Goal: Information Seeking & Learning: Learn about a topic

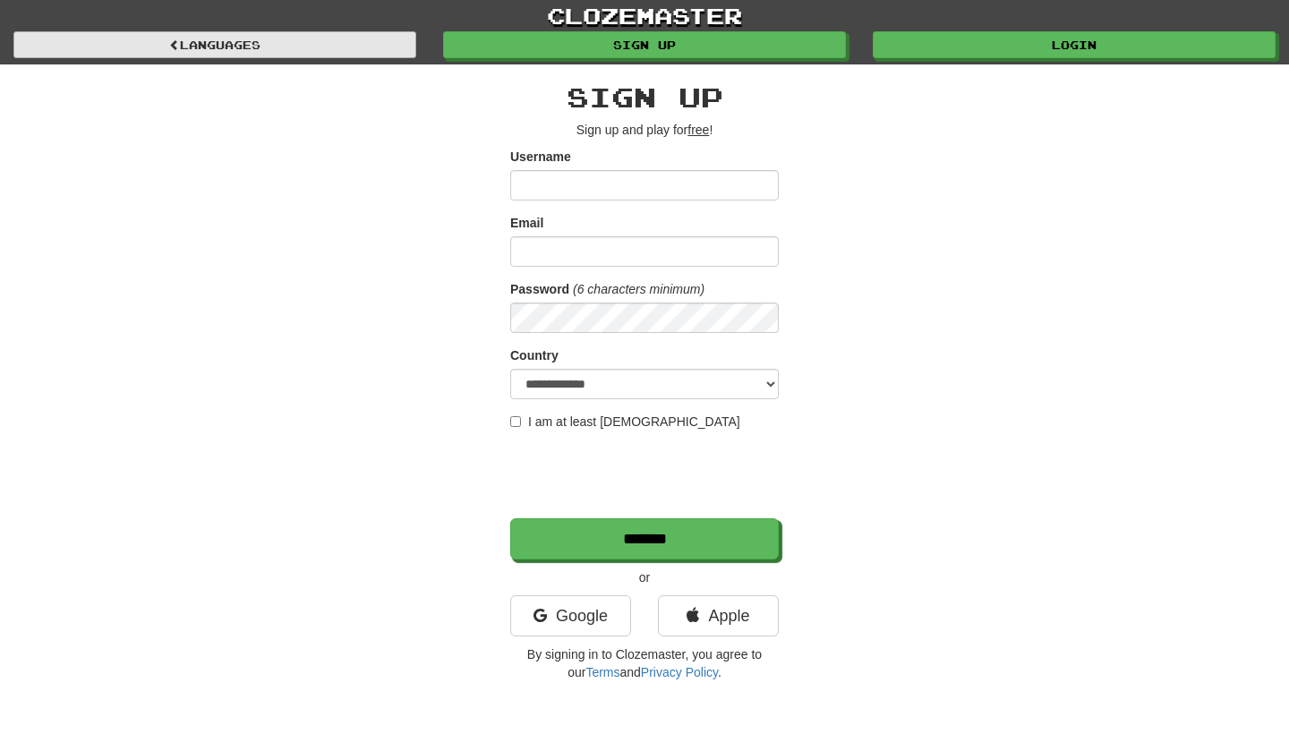
click at [253, 43] on link "Languages" at bounding box center [214, 44] width 403 height 27
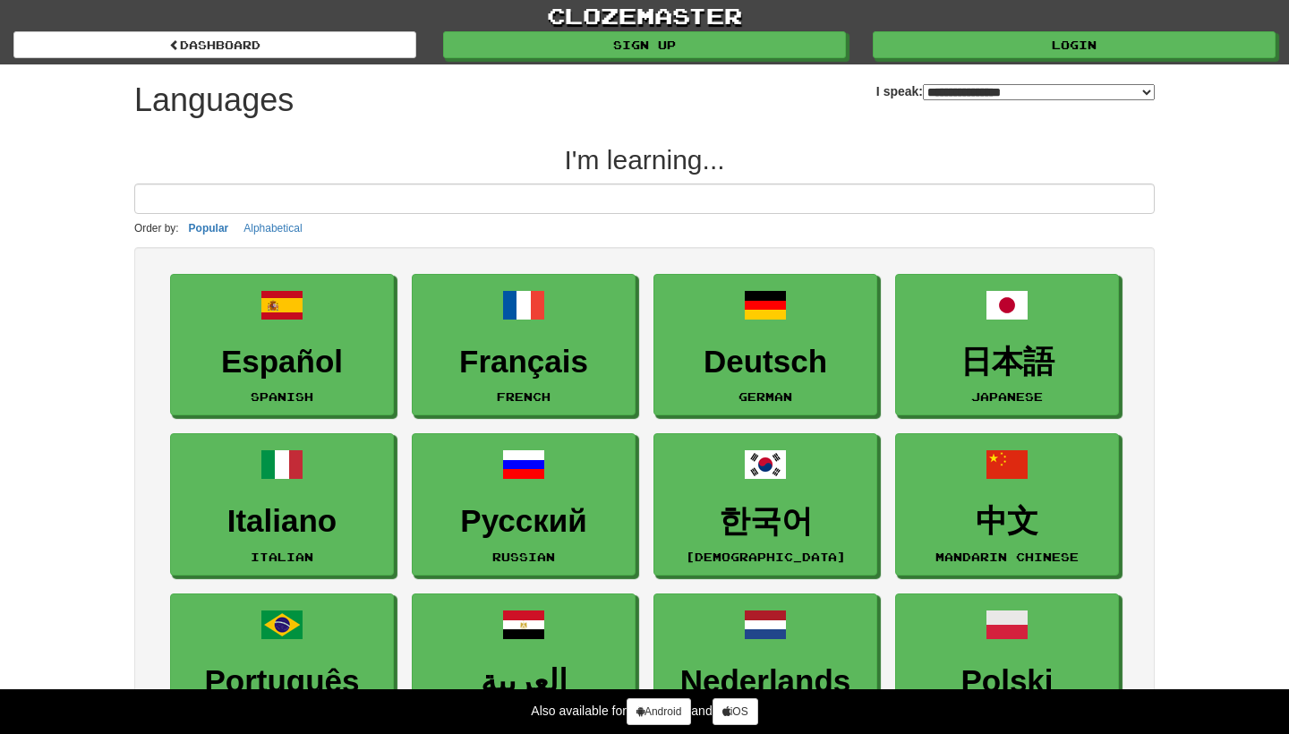
select select "*******"
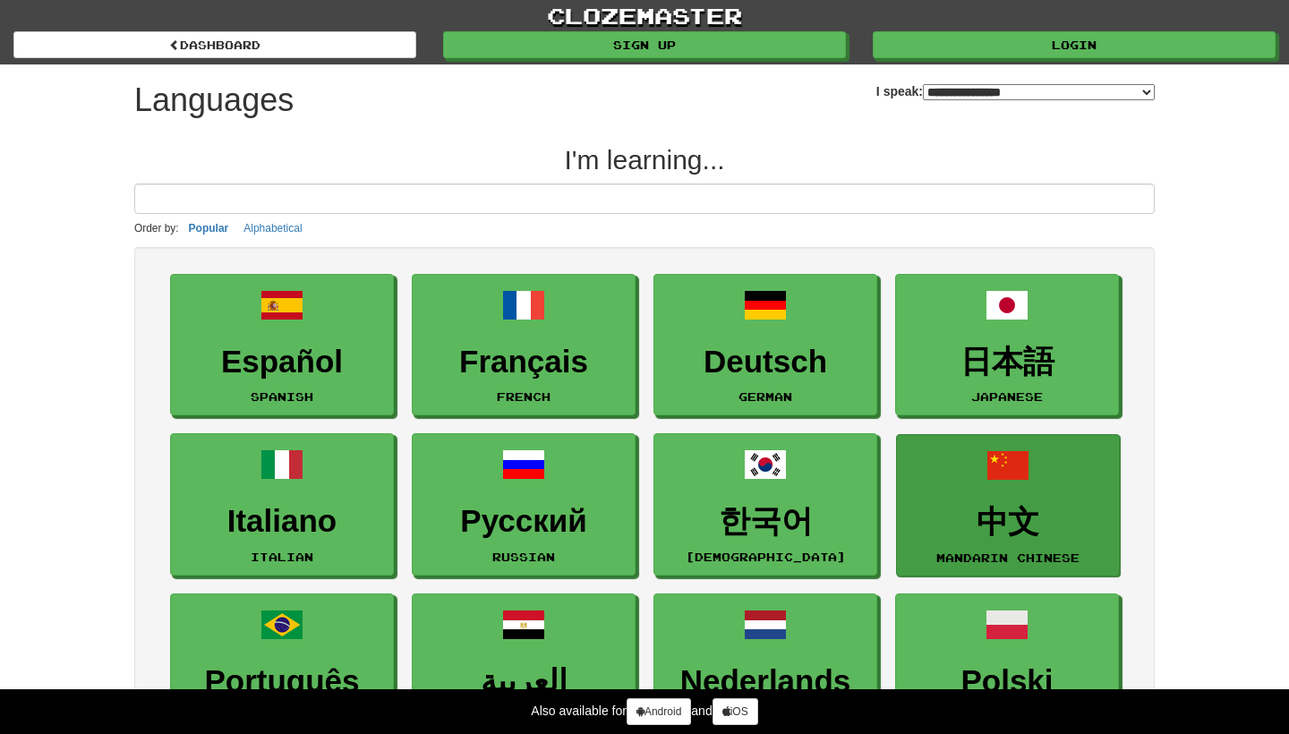
click at [999, 518] on h3 "中文" at bounding box center [1008, 522] width 204 height 35
